Goal: Communication & Community: Ask a question

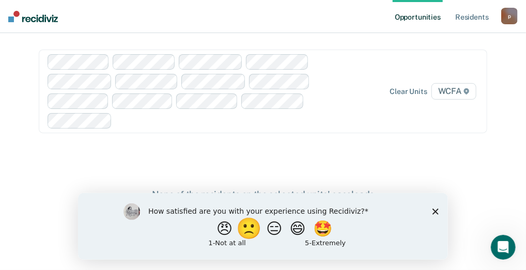
click at [240, 225] on button "🙁" at bounding box center [250, 228] width 28 height 21
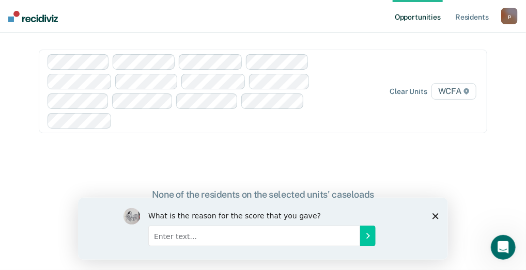
click at [440, 216] on div "What is the reason for the score that you gave?" at bounding box center [263, 228] width 370 height 62
click at [436, 213] on icon "Close survey" at bounding box center [435, 216] width 6 height 6
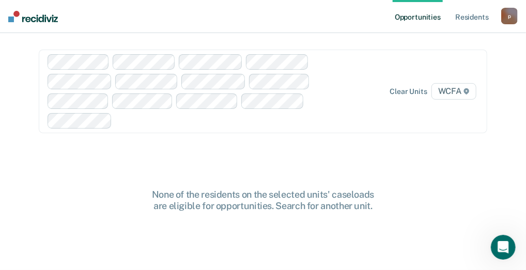
click at [265, 62] on div at bounding box center [199, 91] width 302 height 74
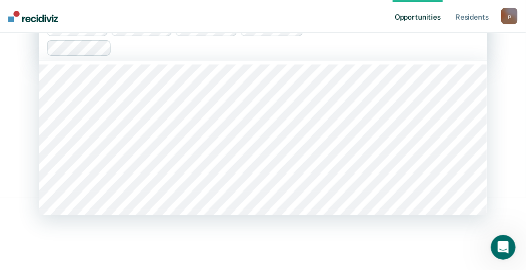
scroll to position [72, 0]
click at [308, 50] on div at bounding box center [232, 48] width 233 height 12
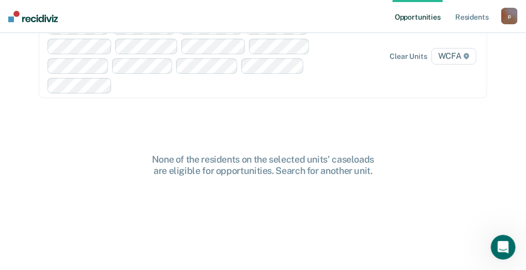
scroll to position [0, 0]
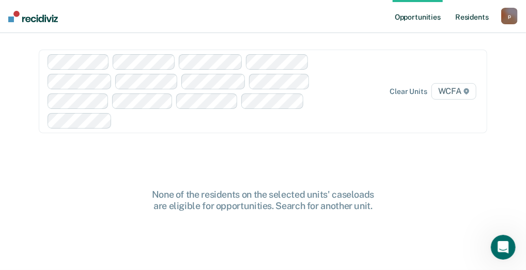
click at [476, 17] on link "Resident s" at bounding box center [472, 16] width 38 height 33
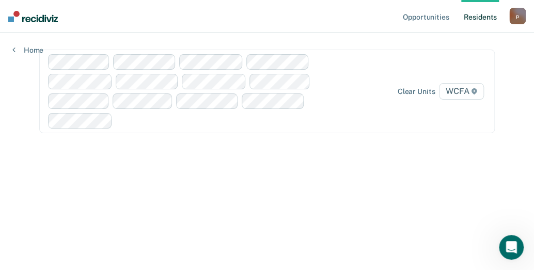
click at [474, 17] on link "Resident s" at bounding box center [481, 16] width 38 height 33
click at [421, 16] on link "Opportunities" at bounding box center [426, 16] width 50 height 33
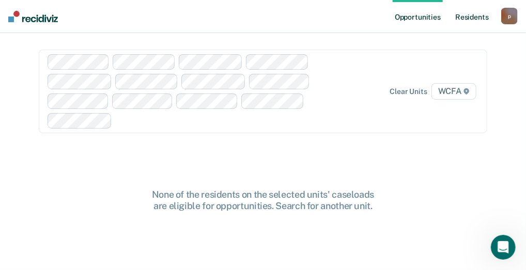
click at [477, 14] on link "Resident s" at bounding box center [472, 16] width 38 height 33
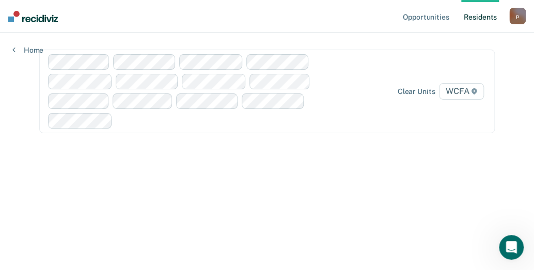
click at [520, 20] on div "p" at bounding box center [518, 16] width 17 height 17
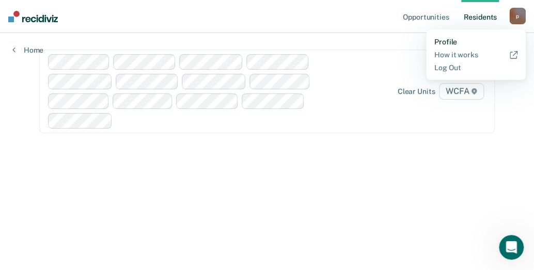
click at [448, 40] on link "Profile" at bounding box center [476, 42] width 83 height 9
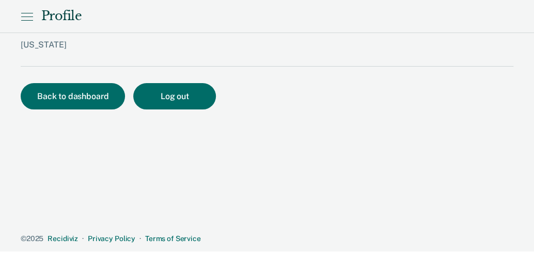
click at [28, 17] on icon at bounding box center [27, 17] width 11 height 0
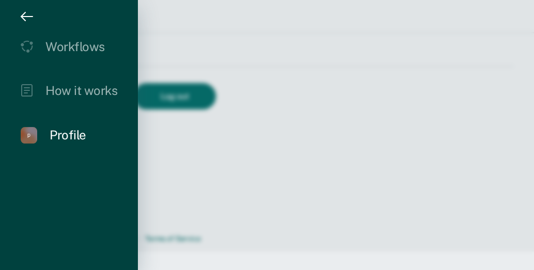
click at [32, 15] on icon "drawer" at bounding box center [27, 16] width 12 height 12
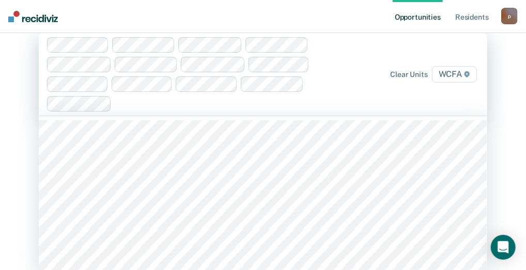
click at [458, 95] on div "Clear units WCFA" at bounding box center [263, 74] width 449 height 83
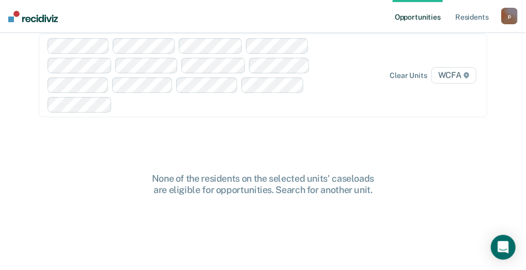
click at [82, 81] on div at bounding box center [199, 75] width 302 height 74
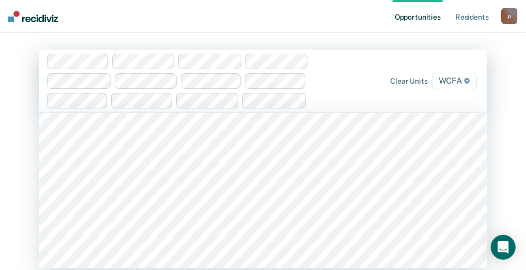
scroll to position [7650, 0]
click at [460, 81] on span "WCFA" at bounding box center [454, 81] width 45 height 17
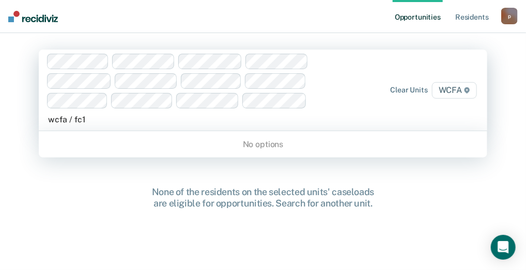
type input "wcfa / fc1"
click at [420, 18] on link "Opportunities" at bounding box center [418, 16] width 50 height 33
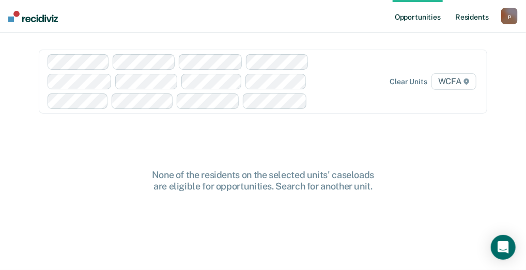
click at [468, 16] on link "Resident s" at bounding box center [472, 16] width 38 height 33
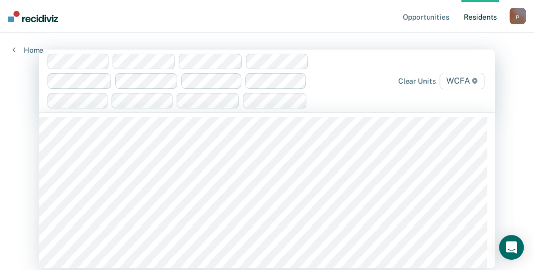
click at [451, 80] on span "WCFA" at bounding box center [462, 81] width 45 height 17
click at [462, 79] on span "WCFA" at bounding box center [462, 81] width 45 height 17
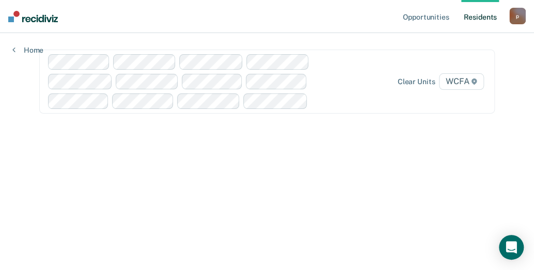
click at [466, 83] on span "WCFA" at bounding box center [461, 81] width 45 height 17
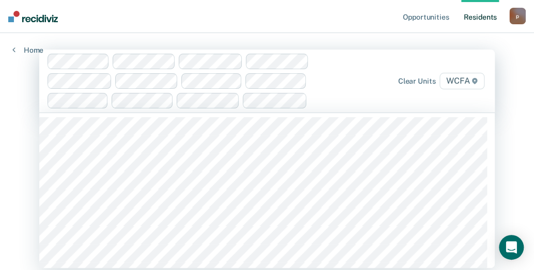
click at [466, 83] on span "WCFA" at bounding box center [462, 81] width 45 height 17
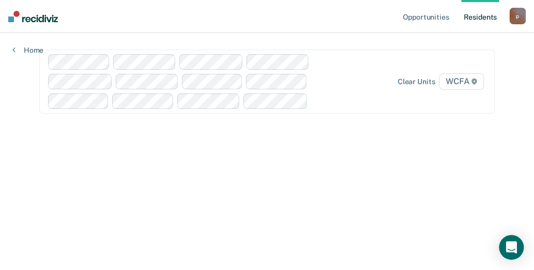
click at [466, 83] on span "WCFA" at bounding box center [461, 81] width 45 height 17
click at [478, 16] on link "Resident s" at bounding box center [481, 16] width 38 height 33
click at [431, 17] on link "Opportunities" at bounding box center [426, 16] width 50 height 33
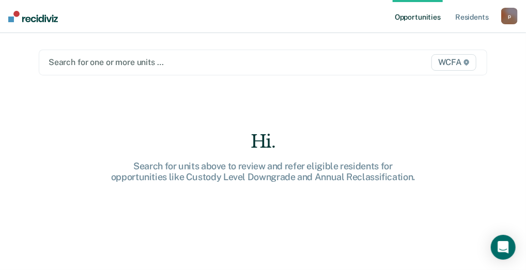
click at [58, 56] on div "Search for one or more units …" at bounding box center [199, 62] width 302 height 14
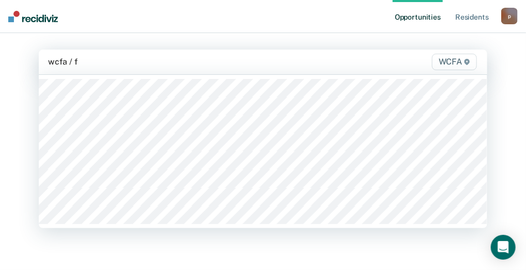
type input "wcfa / fc"
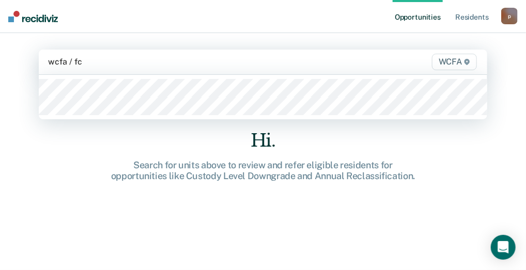
type input "wcfa / fc2"
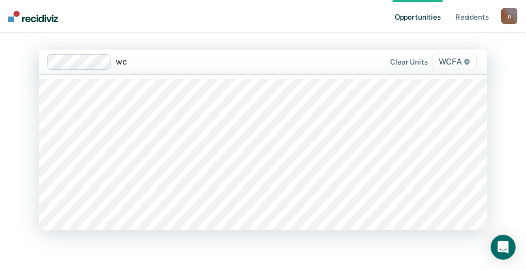
type input "w"
type input ","
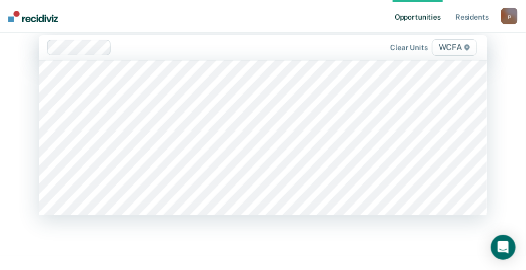
scroll to position [2378, 0]
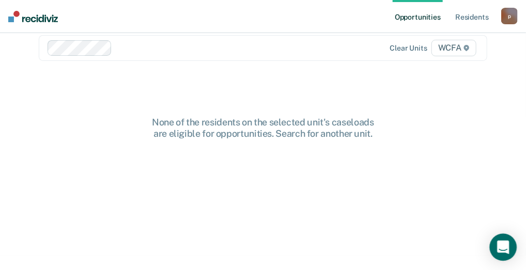
click at [505, 248] on icon "Open Intercom Messenger" at bounding box center [503, 247] width 12 height 13
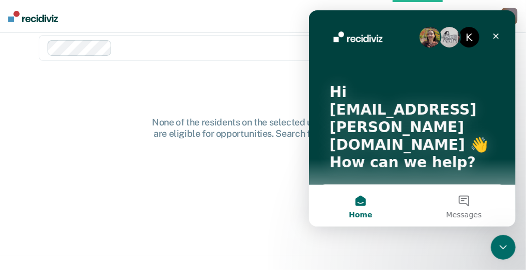
scroll to position [0, 0]
click at [331, 193] on div "Send us a message" at bounding box center [405, 198] width 151 height 11
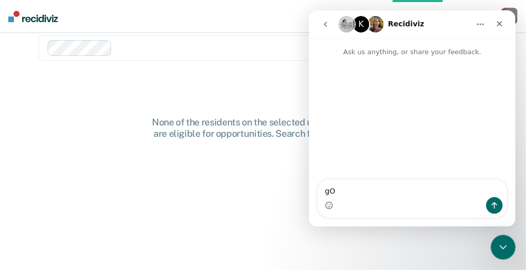
type textarea "g"
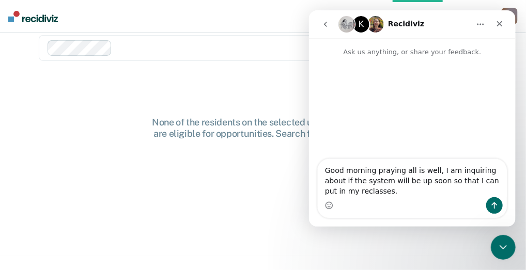
type textarea "Good morning praying all is well, I am inquiring about if the system will be up…"
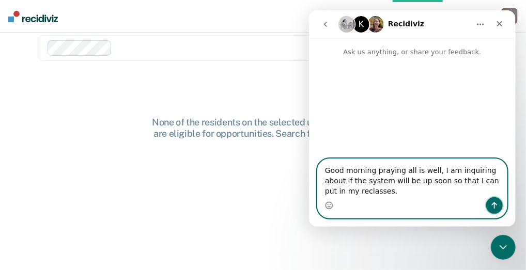
click at [494, 206] on icon "Send a message…" at bounding box center [495, 205] width 6 height 7
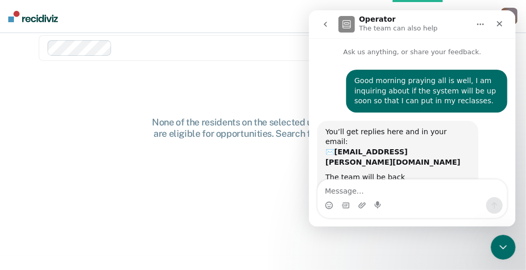
scroll to position [21, 0]
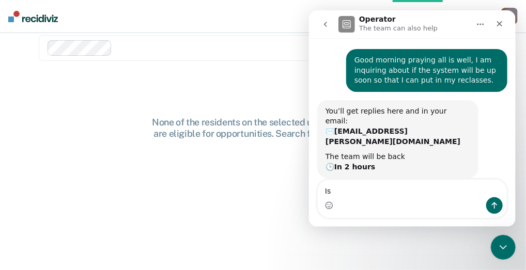
type textarea "I"
type textarea "W"
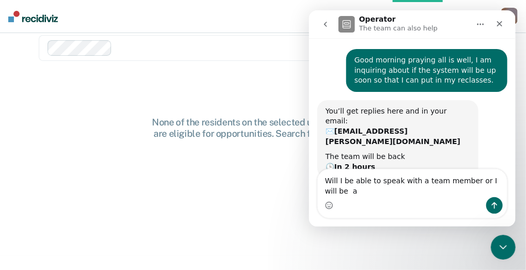
scroll to position [31, 0]
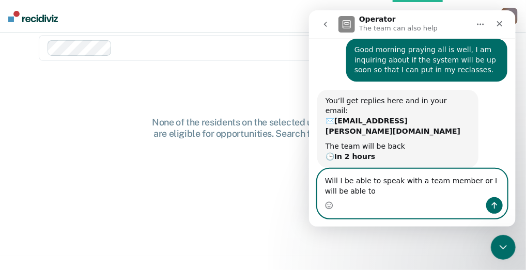
click at [355, 193] on textarea "Will I be able to speak with a team member or I will be able to" at bounding box center [411, 183] width 189 height 28
type textarea "Will I be able to speak with a team member or I will be able to use recidivism"
click at [498, 207] on icon "Send a message…" at bounding box center [494, 205] width 8 height 8
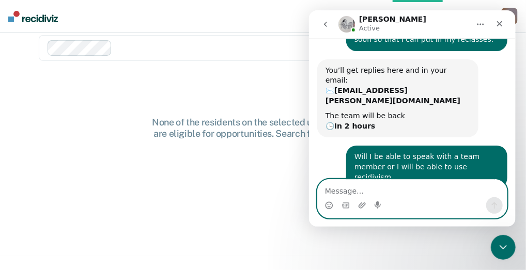
scroll to position [126, 0]
